Goal: Use online tool/utility: Utilize a website feature to perform a specific function

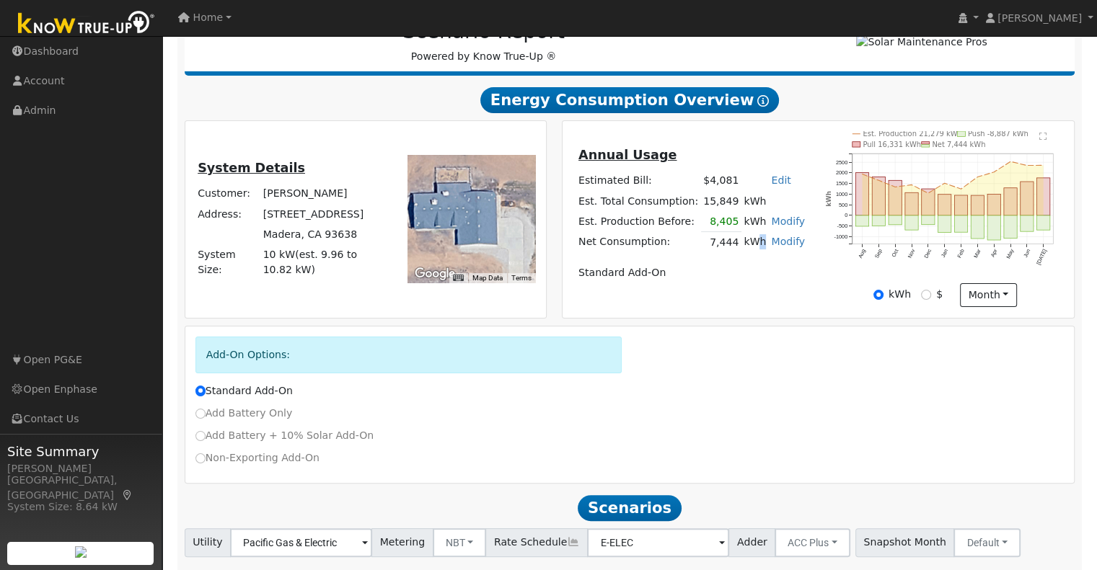
scroll to position [303, 0]
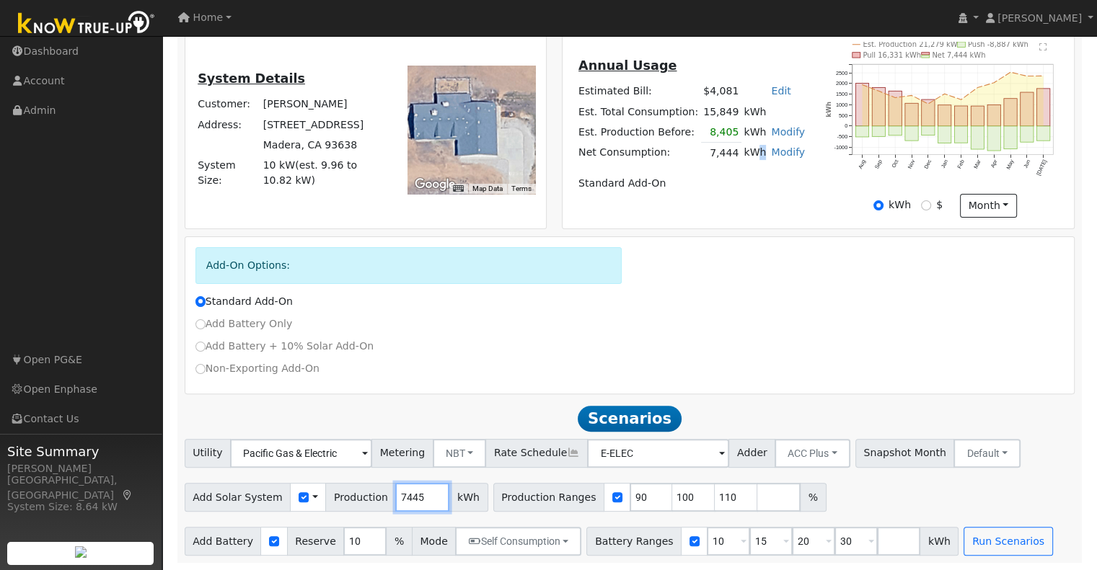
click at [415, 497] on input "7445" at bounding box center [422, 497] width 54 height 29
drag, startPoint x: 407, startPoint y: 500, endPoint x: 370, endPoint y: 495, distance: 37.7
click at [370, 495] on div "Add Solar System Use CSV Data Production 7445 kWh" at bounding box center [337, 497] width 304 height 29
type input "11000"
click at [630, 491] on input "90" at bounding box center [651, 497] width 43 height 29
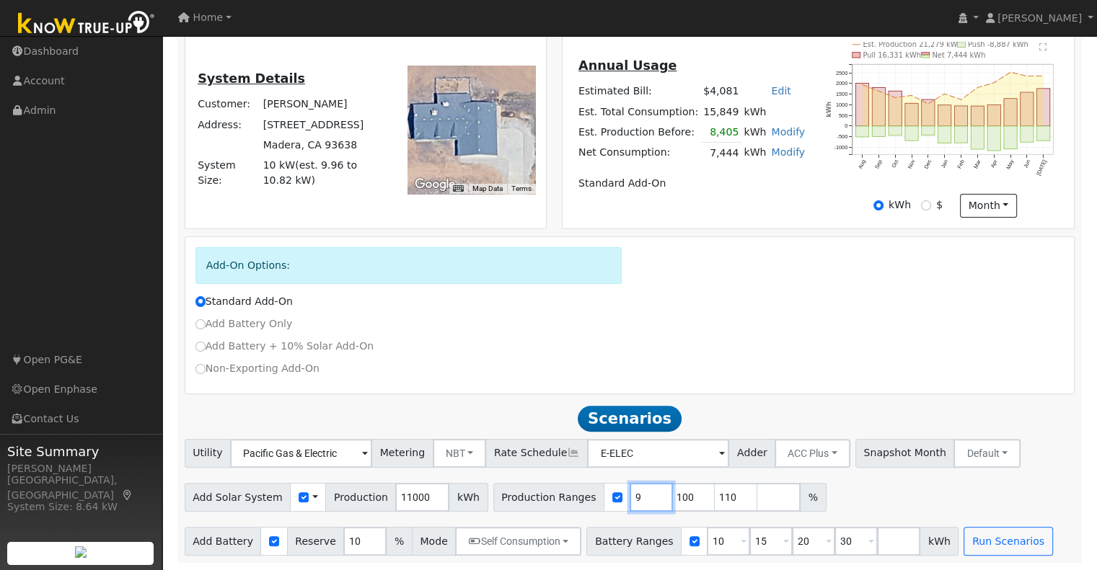
type input "100"
type input "110"
type input "100"
click at [672, 497] on input "110" at bounding box center [693, 497] width 43 height 29
type input "1"
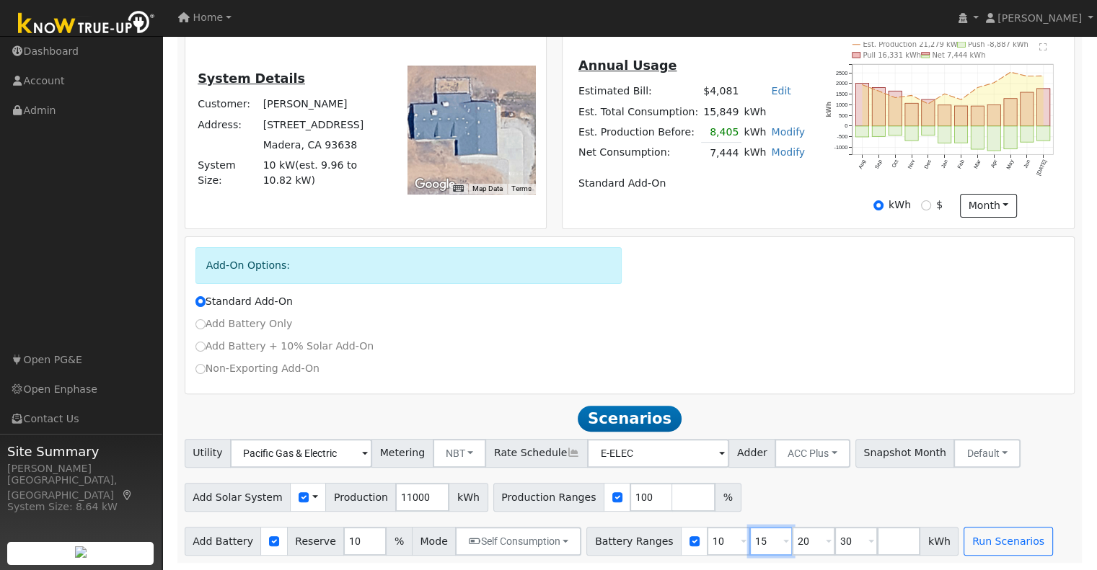
click at [749, 536] on input "15" at bounding box center [770, 541] width 43 height 29
type input "20"
type input "30"
type input "3"
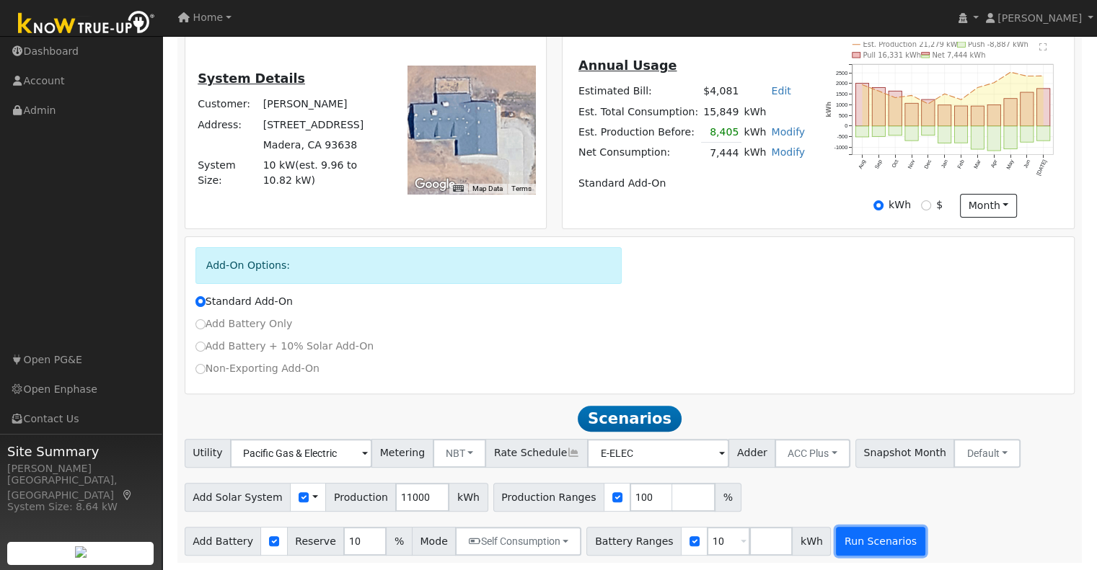
click at [836, 547] on button "Run Scenarios" at bounding box center [880, 541] width 89 height 29
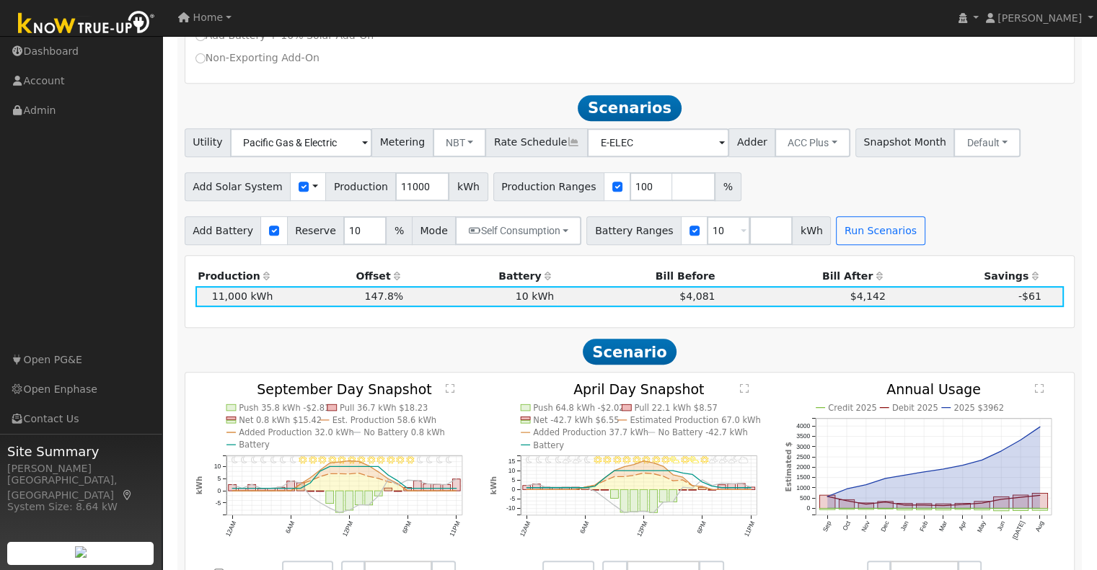
scroll to position [520, 0]
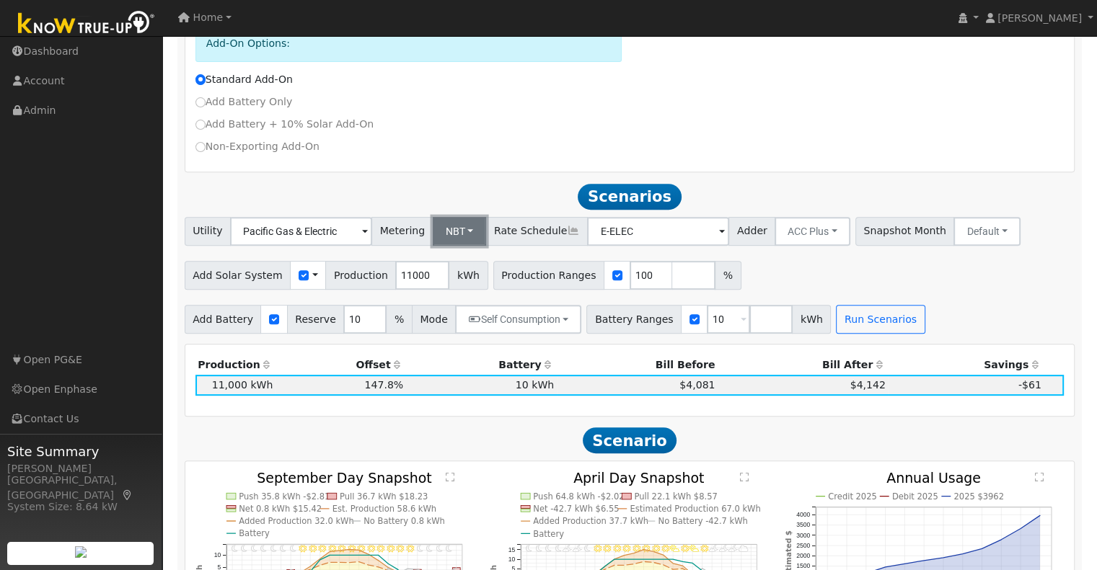
click at [459, 244] on button "NBT" at bounding box center [460, 231] width 54 height 29
click at [475, 270] on link "NEM" at bounding box center [471, 263] width 100 height 20
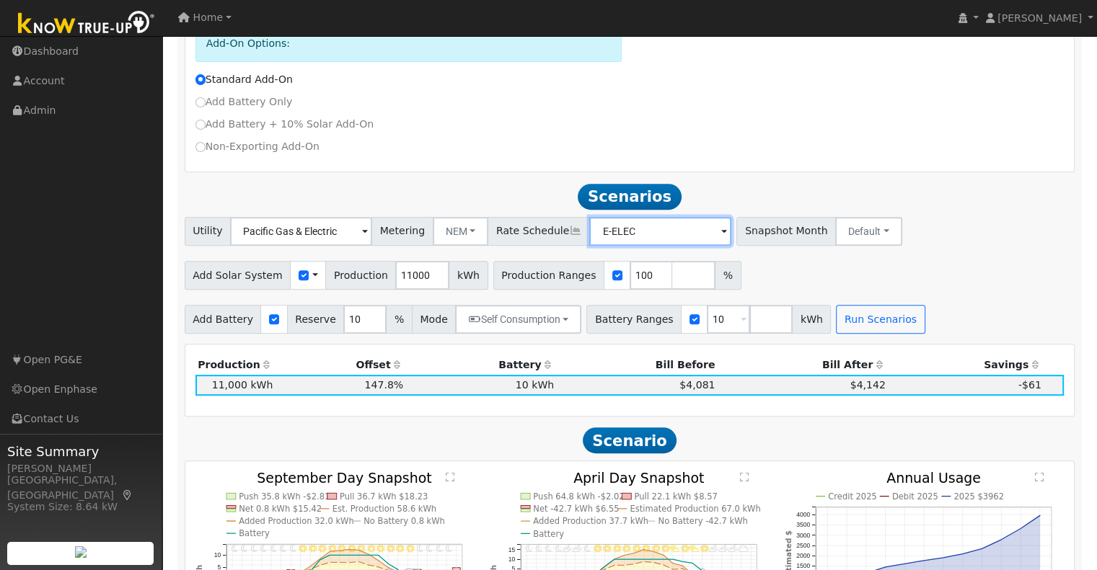
click at [372, 238] on input "E-ELEC" at bounding box center [301, 231] width 142 height 29
click at [372, 241] on input "E-ELEC" at bounding box center [301, 231] width 142 height 29
click at [372, 246] on input "E-ELEC" at bounding box center [301, 231] width 142 height 29
click at [741, 259] on div "Utility Pacific Gas & Electric Metering NEM NEM NBT Rate Schedule E-ELEC - None…" at bounding box center [630, 275] width 906 height 117
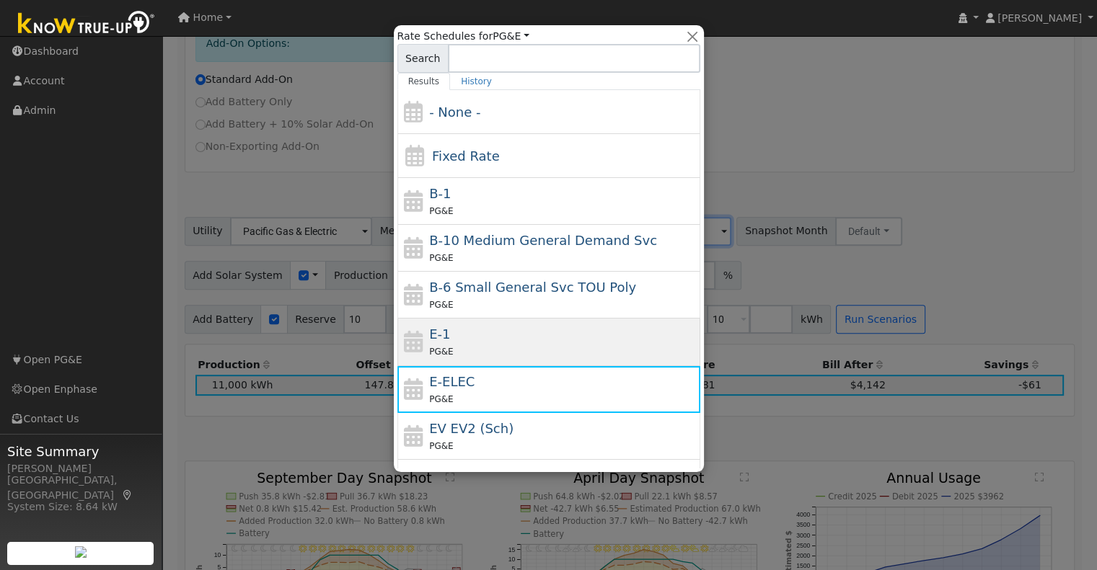
click at [493, 333] on div "E-1 PG&E" at bounding box center [563, 342] width 268 height 35
type input "E-1"
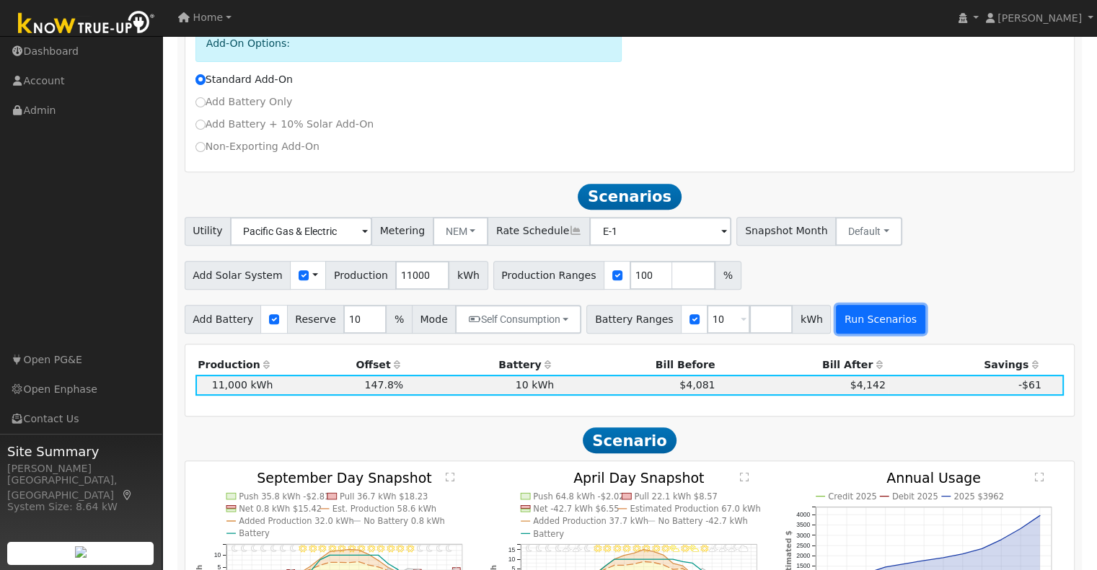
click at [836, 322] on button "Run Scenarios" at bounding box center [880, 319] width 89 height 29
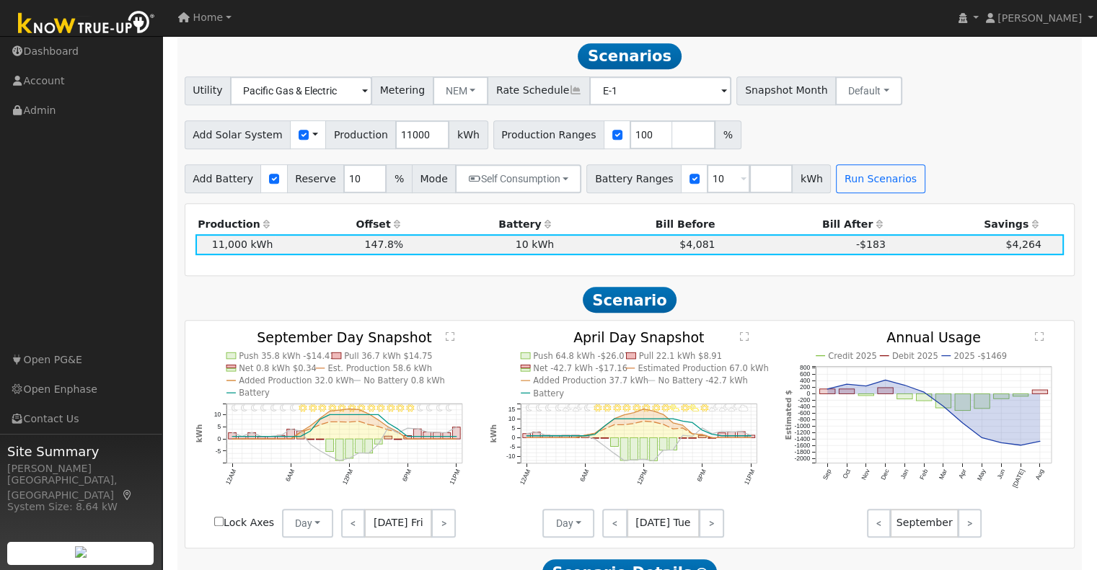
scroll to position [664, 0]
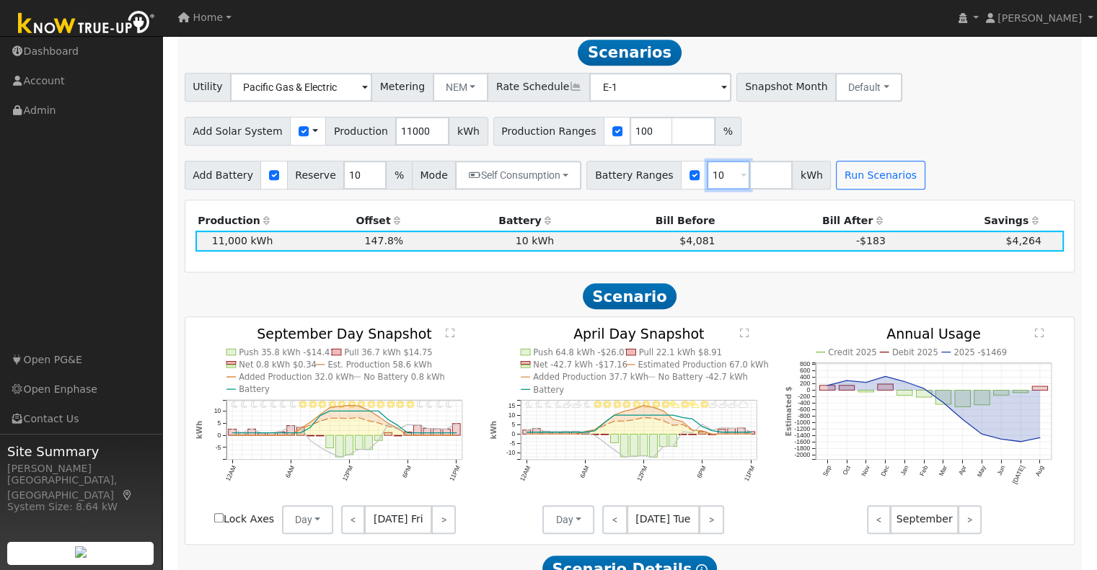
drag, startPoint x: 699, startPoint y: 178, endPoint x: 687, endPoint y: 181, distance: 12.6
click at [707, 181] on input "10" at bounding box center [728, 175] width 43 height 29
drag, startPoint x: 411, startPoint y: 136, endPoint x: 381, endPoint y: 138, distance: 30.3
click at [395, 138] on input "11000" at bounding box center [422, 131] width 54 height 29
click at [418, 159] on div "Utility Pacific Gas & Electric Metering NEM NEM NBT Rate Schedule E-1 - None - …" at bounding box center [630, 131] width 906 height 117
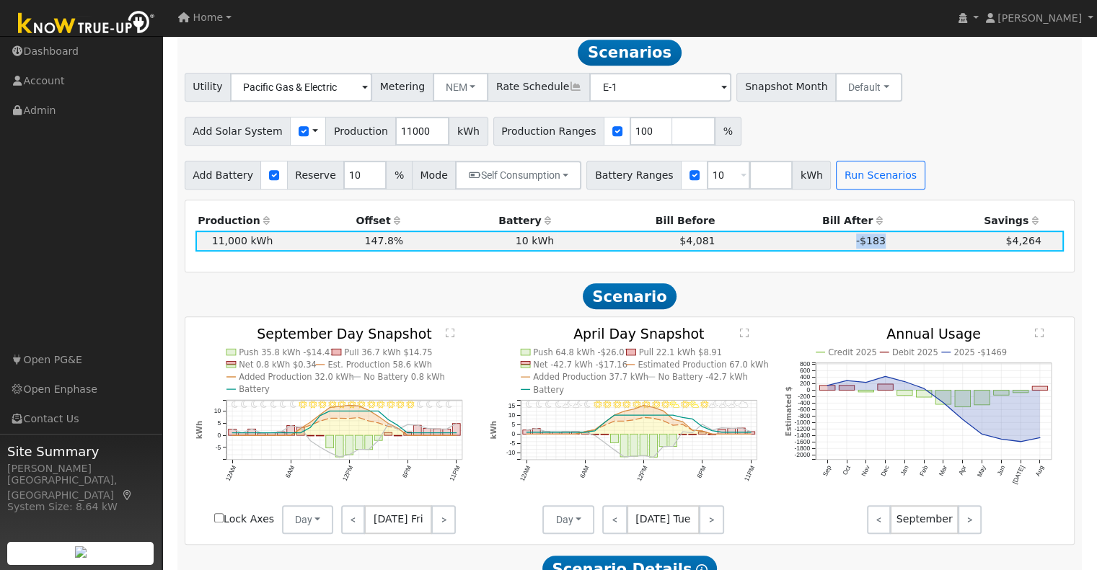
drag, startPoint x: 881, startPoint y: 247, endPoint x: 848, endPoint y: 247, distance: 32.5
click at [848, 247] on tr "11,000 kWh 147.8% 10 kWh 10% $4,081 -$183 $4,264 1" at bounding box center [629, 241] width 869 height 20
